Goal: Information Seeking & Learning: Compare options

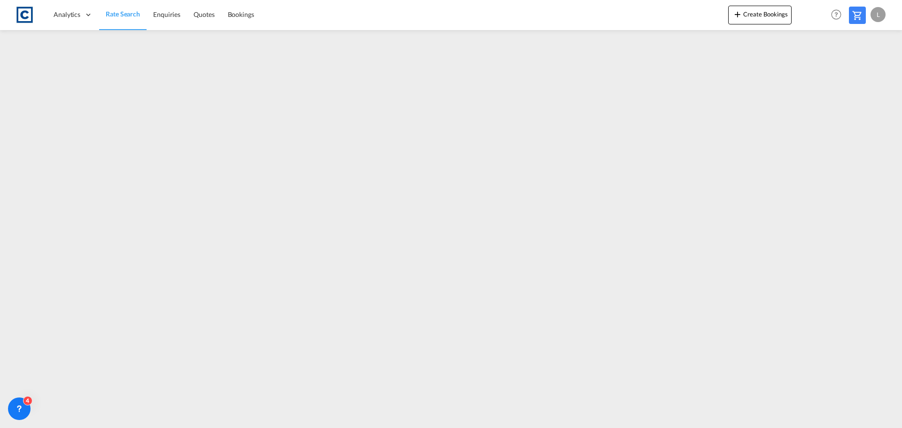
click at [123, 13] on span "Rate Search" at bounding box center [123, 14] width 34 height 8
click at [124, 8] on link "Rate Search" at bounding box center [122, 15] width 47 height 31
click at [118, 13] on span "Rate Search" at bounding box center [123, 14] width 34 height 8
click at [124, 13] on span "Rate Search" at bounding box center [123, 14] width 34 height 8
click at [123, 12] on span "Rate Search" at bounding box center [123, 14] width 34 height 8
